Goal: Register for event/course

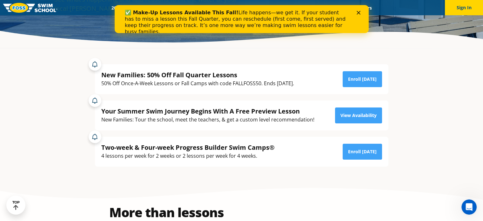
scroll to position [104, 0]
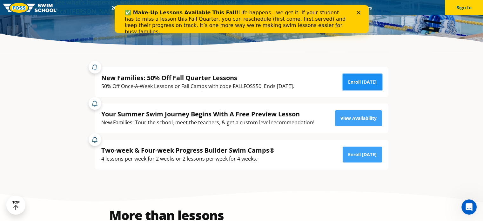
click at [355, 81] on link "Enroll [DATE]" at bounding box center [361, 82] width 39 height 16
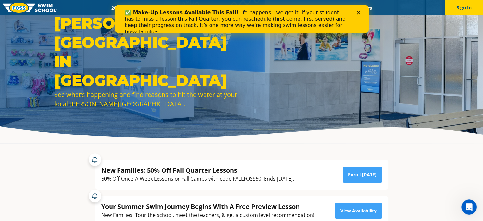
click at [357, 12] on polygon "Close" at bounding box center [358, 13] width 4 height 4
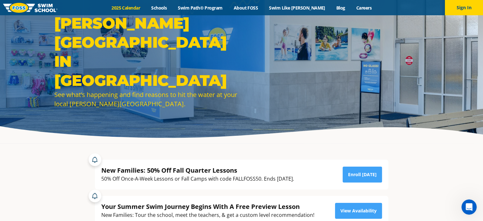
click at [142, 9] on link "2025 Calendar" at bounding box center [126, 8] width 40 height 6
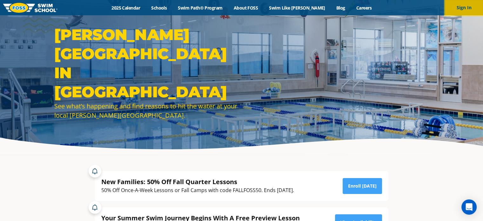
click at [460, 13] on button "Sign In" at bounding box center [464, 7] width 38 height 15
